Goal: Information Seeking & Learning: Learn about a topic

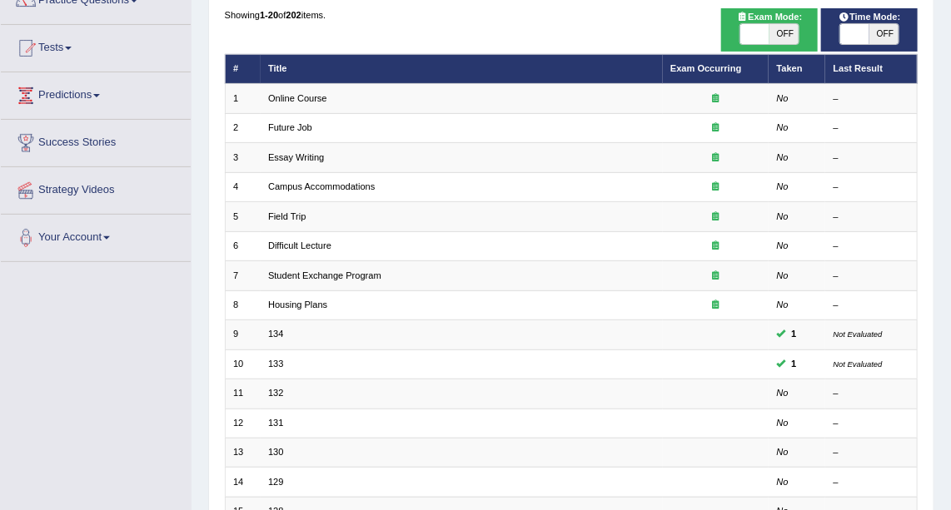
scroll to position [27, 0]
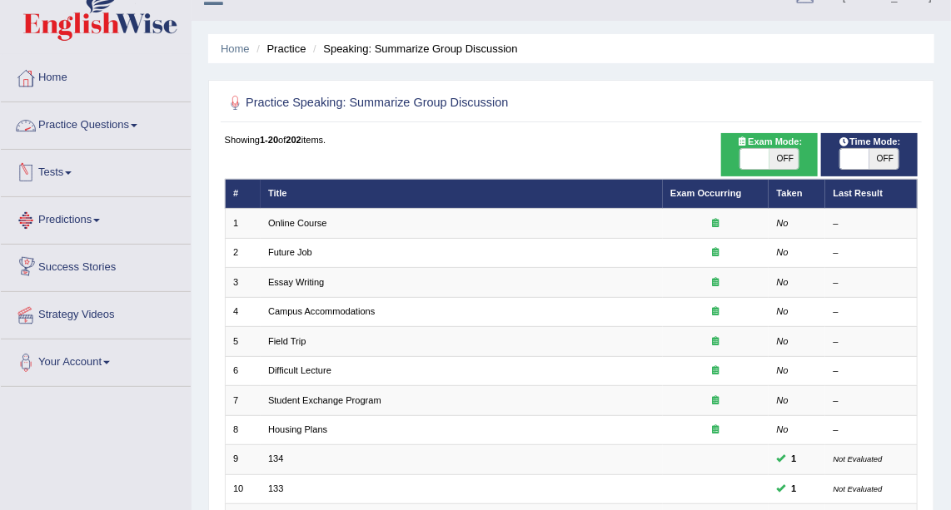
click at [99, 127] on link "Practice Questions" at bounding box center [96, 123] width 190 height 42
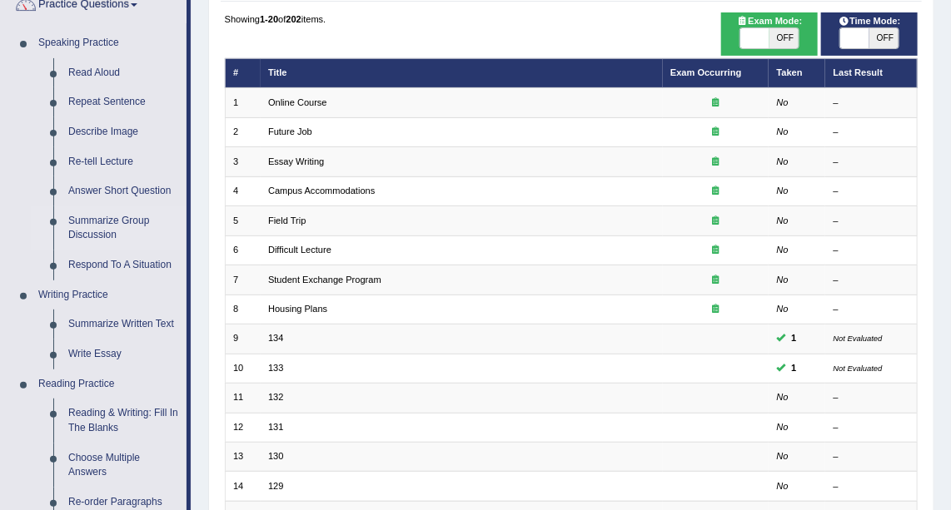
scroll to position [143, 0]
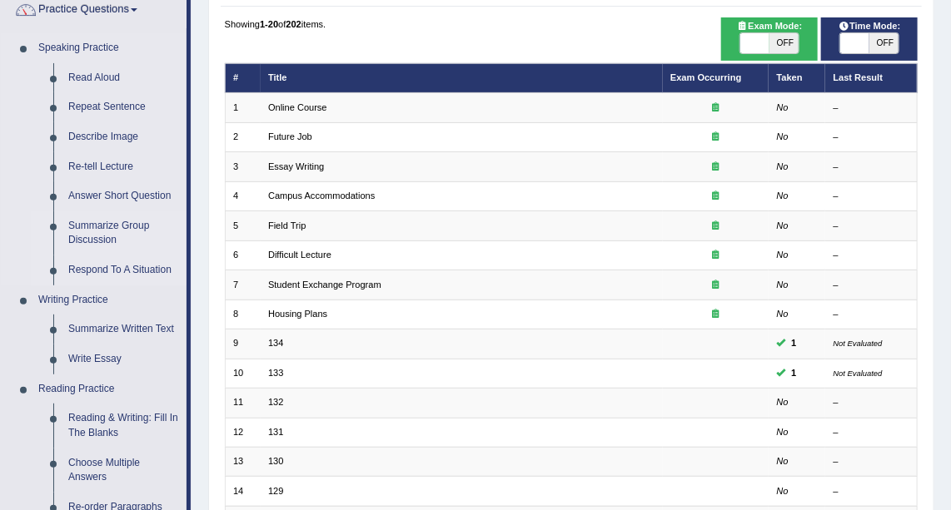
click at [141, 271] on link "Respond To A Situation" at bounding box center [124, 271] width 126 height 30
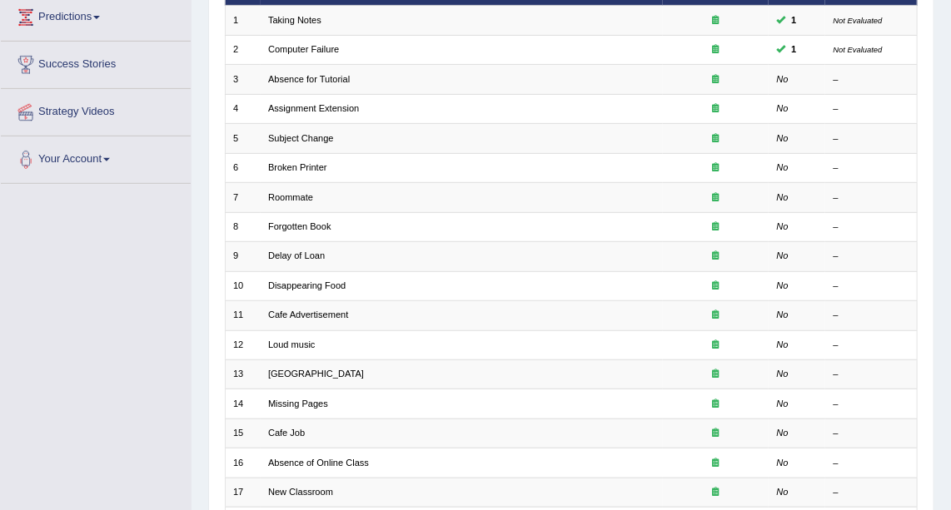
scroll to position [239, 0]
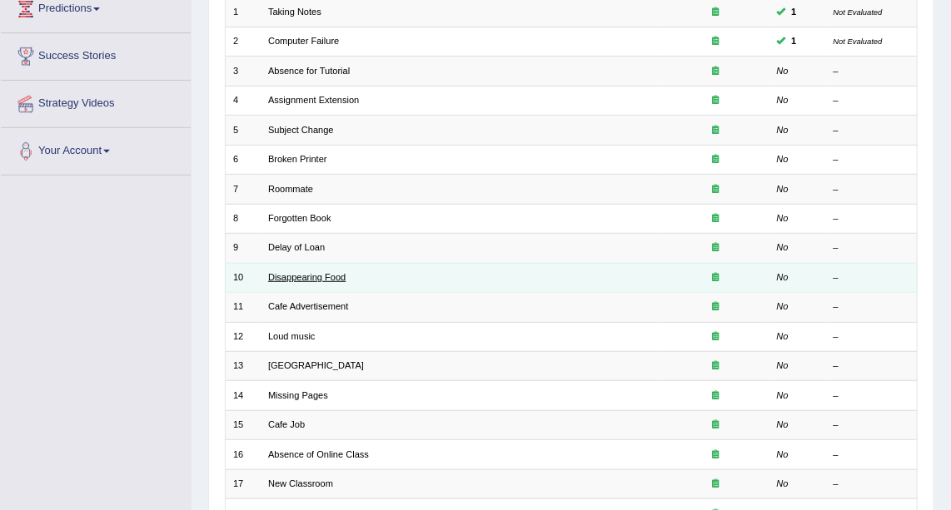
click at [336, 272] on link "Disappearing Food" at bounding box center [306, 277] width 77 height 10
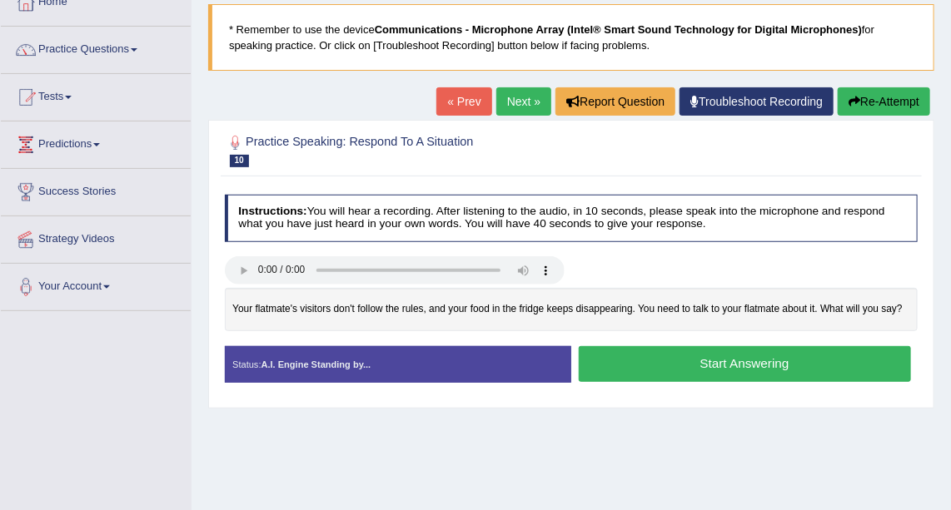
scroll to position [107, 0]
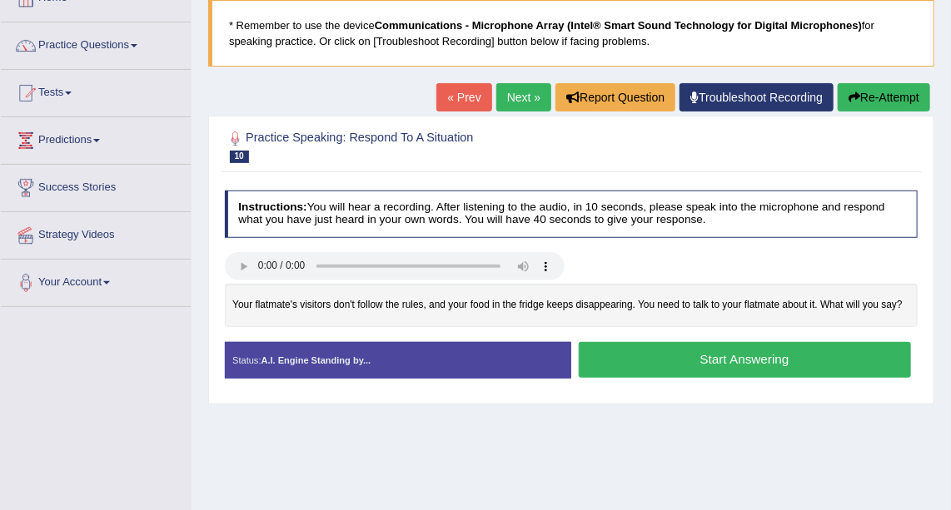
click at [519, 101] on link "Next »" at bounding box center [523, 97] width 55 height 28
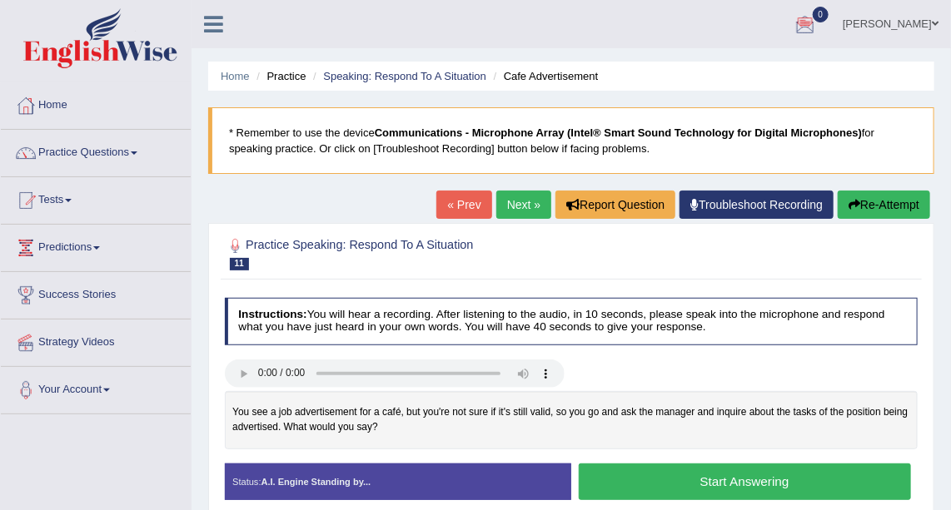
click at [729, 474] on button "Start Answering" at bounding box center [745, 482] width 332 height 36
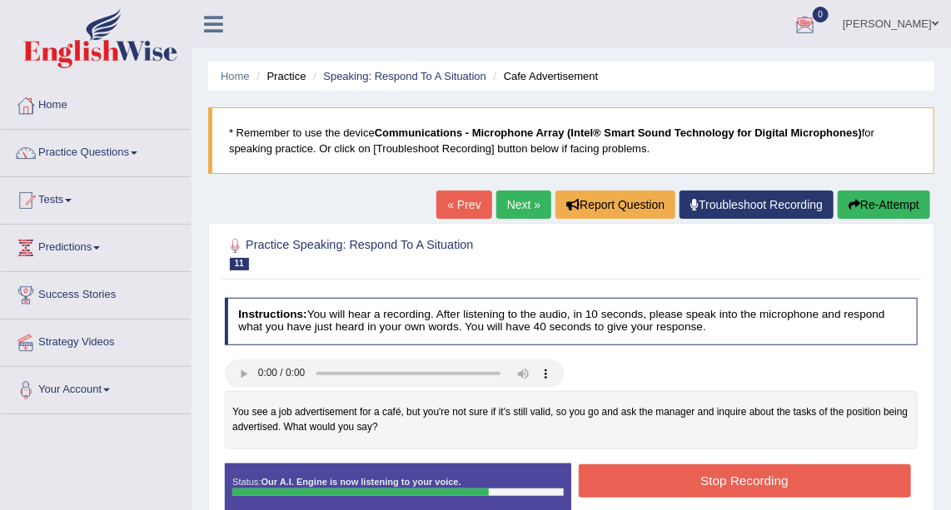
click at [729, 474] on button "Stop Recording" at bounding box center [745, 481] width 332 height 32
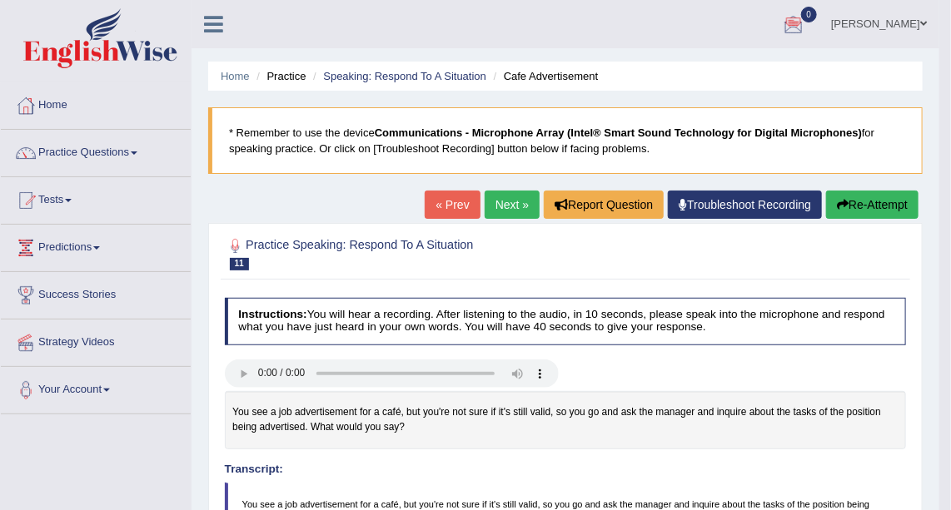
drag, startPoint x: 958, startPoint y: 138, endPoint x: 957, endPoint y: 176, distance: 38.3
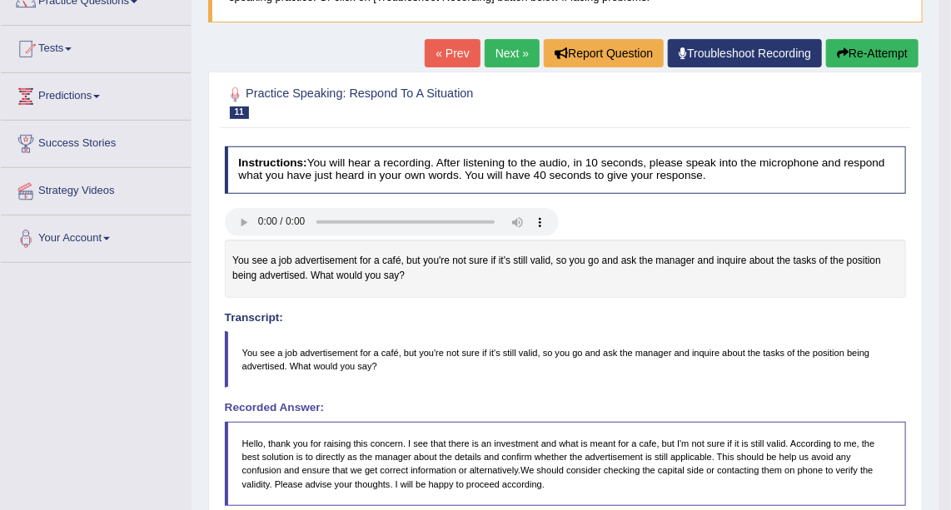
scroll to position [151, 0]
click at [500, 51] on link "Next »" at bounding box center [512, 54] width 55 height 28
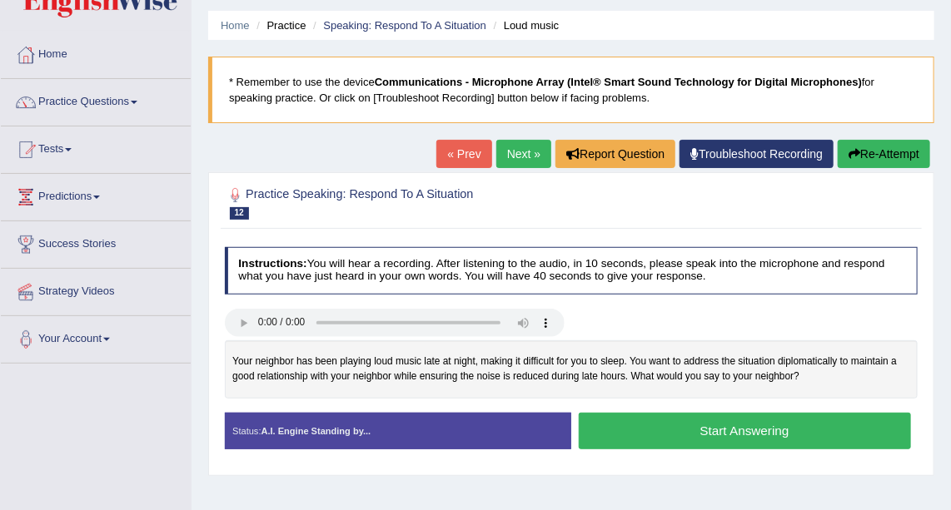
scroll to position [52, 0]
